Goal: Check status

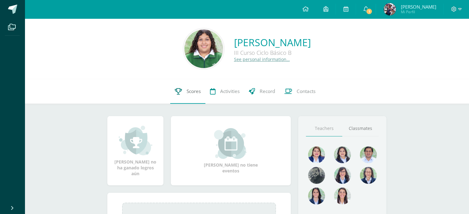
click at [182, 100] on link "Scores" at bounding box center [187, 91] width 35 height 25
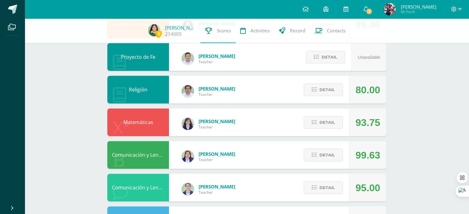
scroll to position [191, 0]
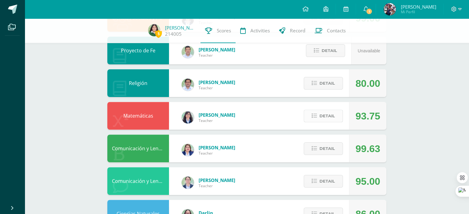
click at [322, 112] on span "Detail" at bounding box center [326, 115] width 15 height 11
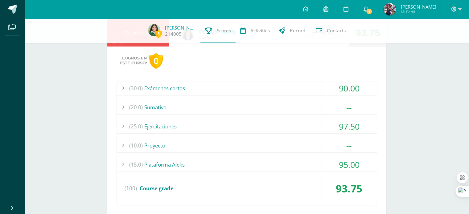
scroll to position [295, 0]
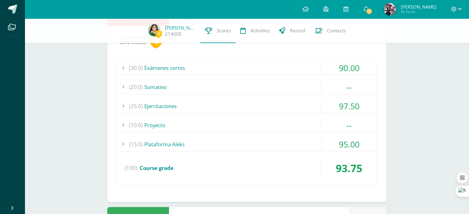
click at [355, 70] on div "90.00" at bounding box center [348, 68] width 55 height 14
